Goal: Navigation & Orientation: Find specific page/section

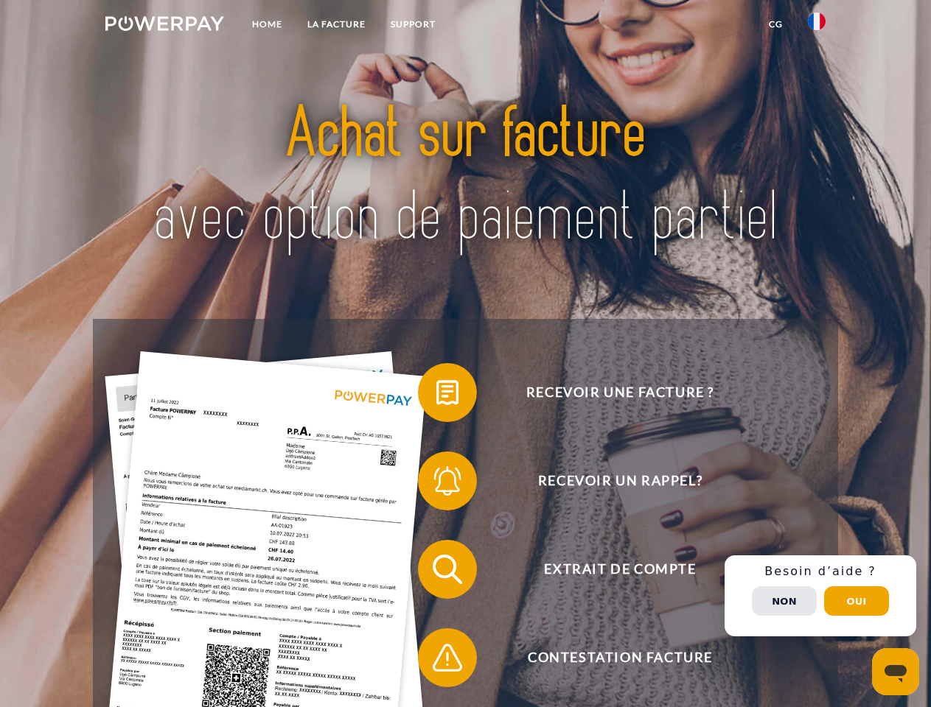
click at [164, 26] on img at bounding box center [164, 23] width 119 height 15
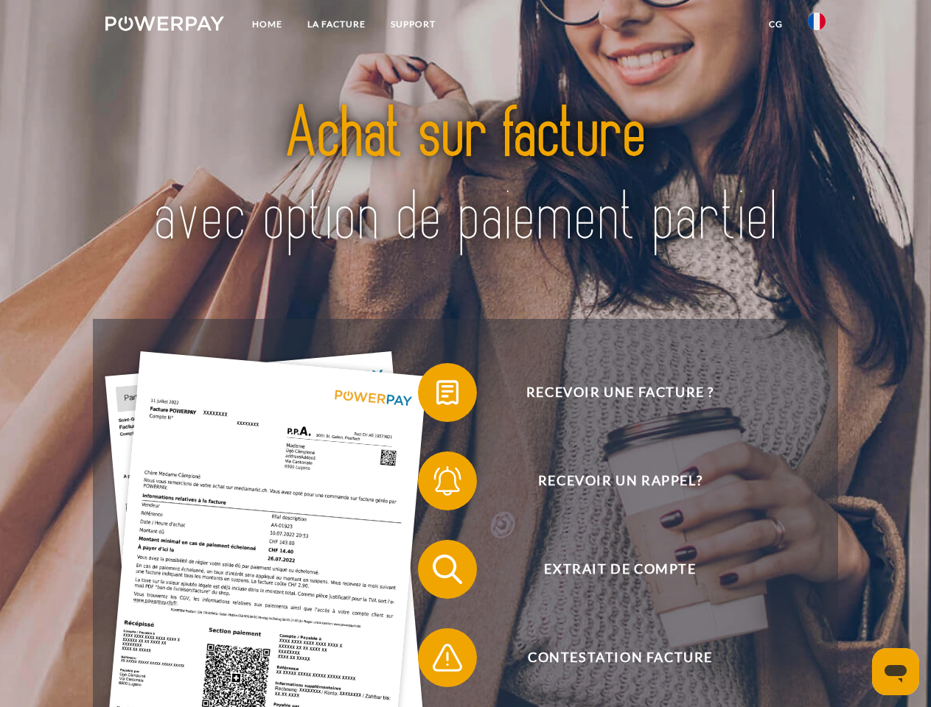
click at [816, 26] on img at bounding box center [817, 22] width 18 height 18
click at [775, 24] on link "CG" at bounding box center [775, 24] width 39 height 27
click at [436, 396] on span at bounding box center [425, 393] width 74 height 74
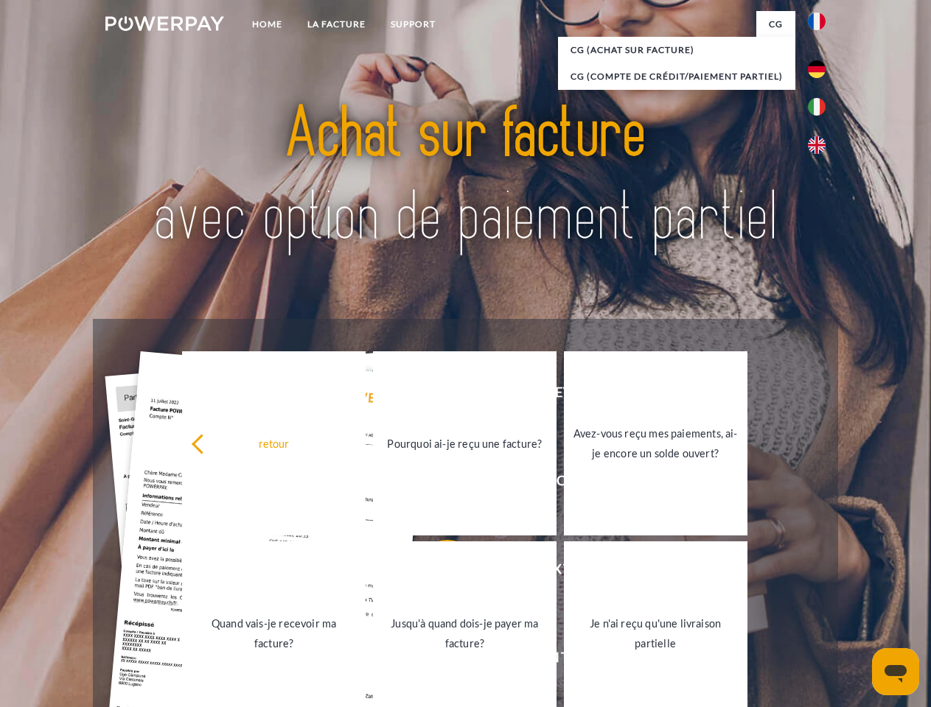
click at [436, 484] on div "Recevoir une facture ? Recevoir un rappel? Extrait de compte retour" at bounding box center [465, 613] width 744 height 589
click at [436, 573] on link "Jusqu'à quand dois-je payer ma facture?" at bounding box center [464, 634] width 183 height 184
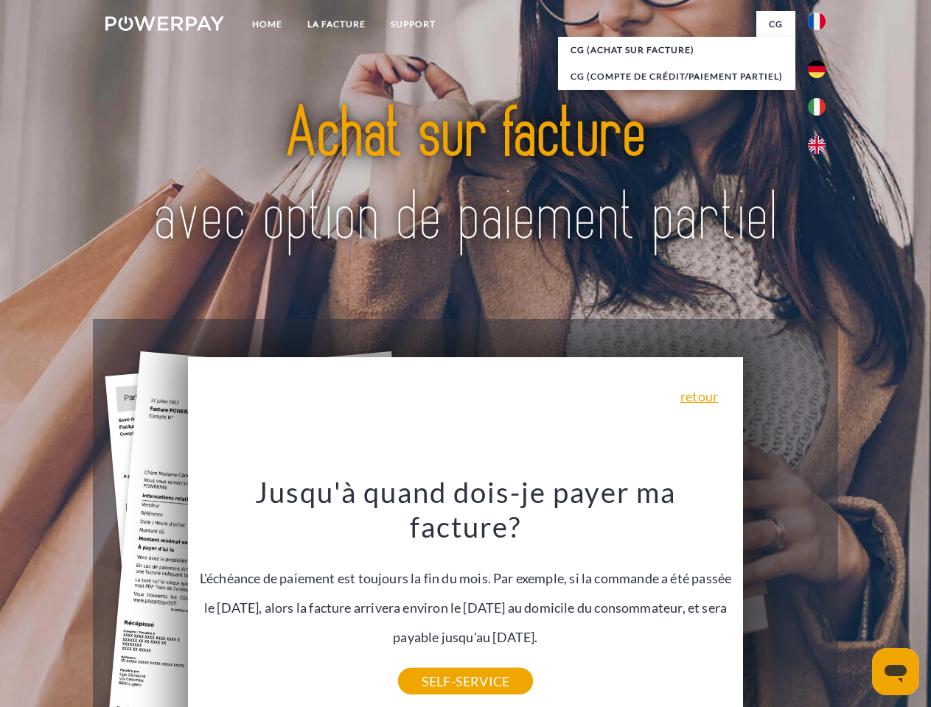
click at [820, 596] on div "Recevoir une facture ? Recevoir un rappel? Extrait de compte retour" at bounding box center [465, 613] width 744 height 589
click at [784, 599] on span "Extrait de compte" at bounding box center [619, 569] width 361 height 59
click at [856, 601] on header "Home LA FACTURE Support" at bounding box center [465, 509] width 931 height 1018
